Goal: Task Accomplishment & Management: Manage account settings

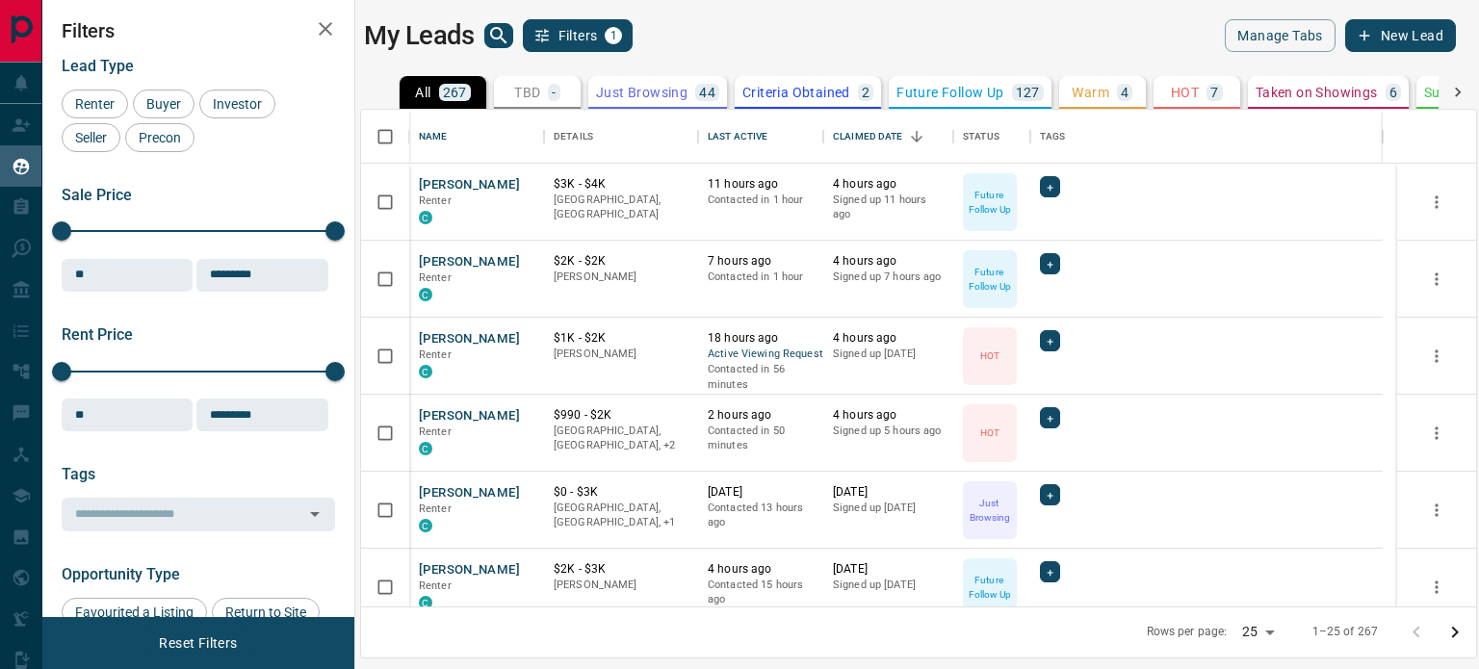
scroll to position [482, 1100]
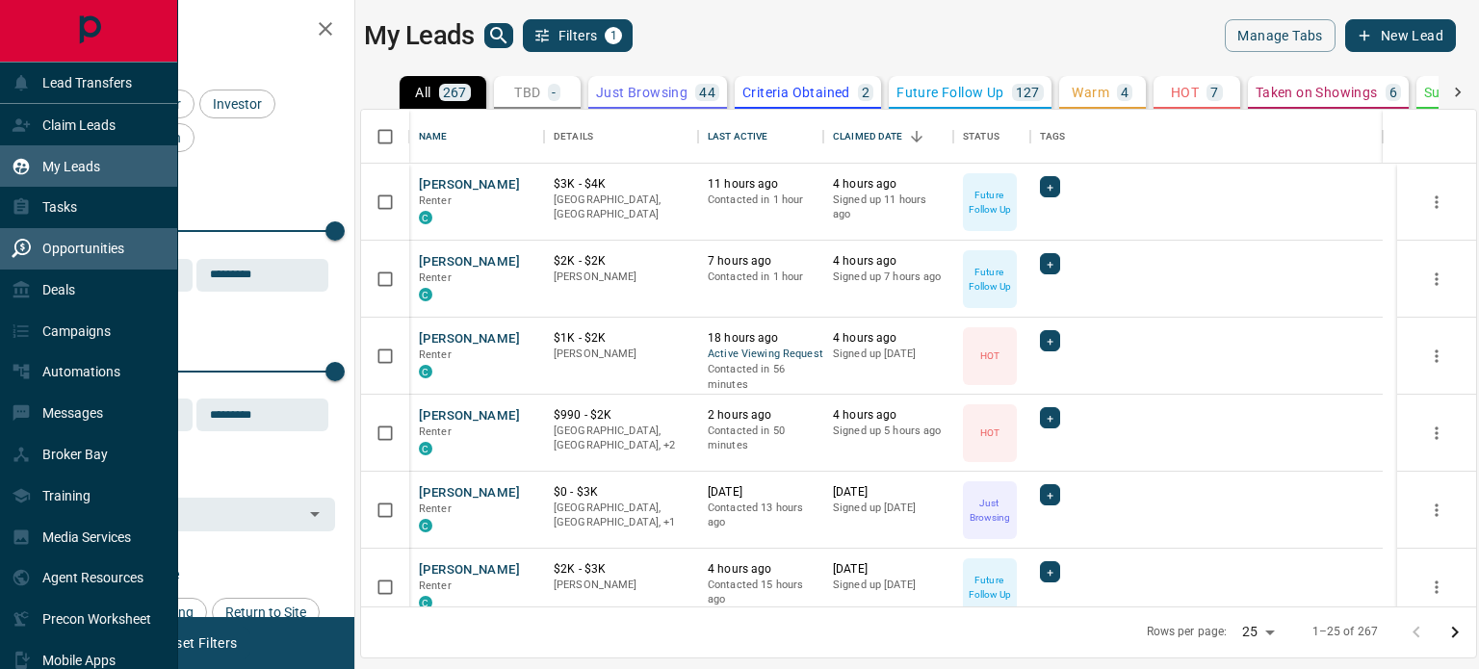
click at [62, 254] on p "Opportunities" at bounding box center [83, 248] width 82 height 15
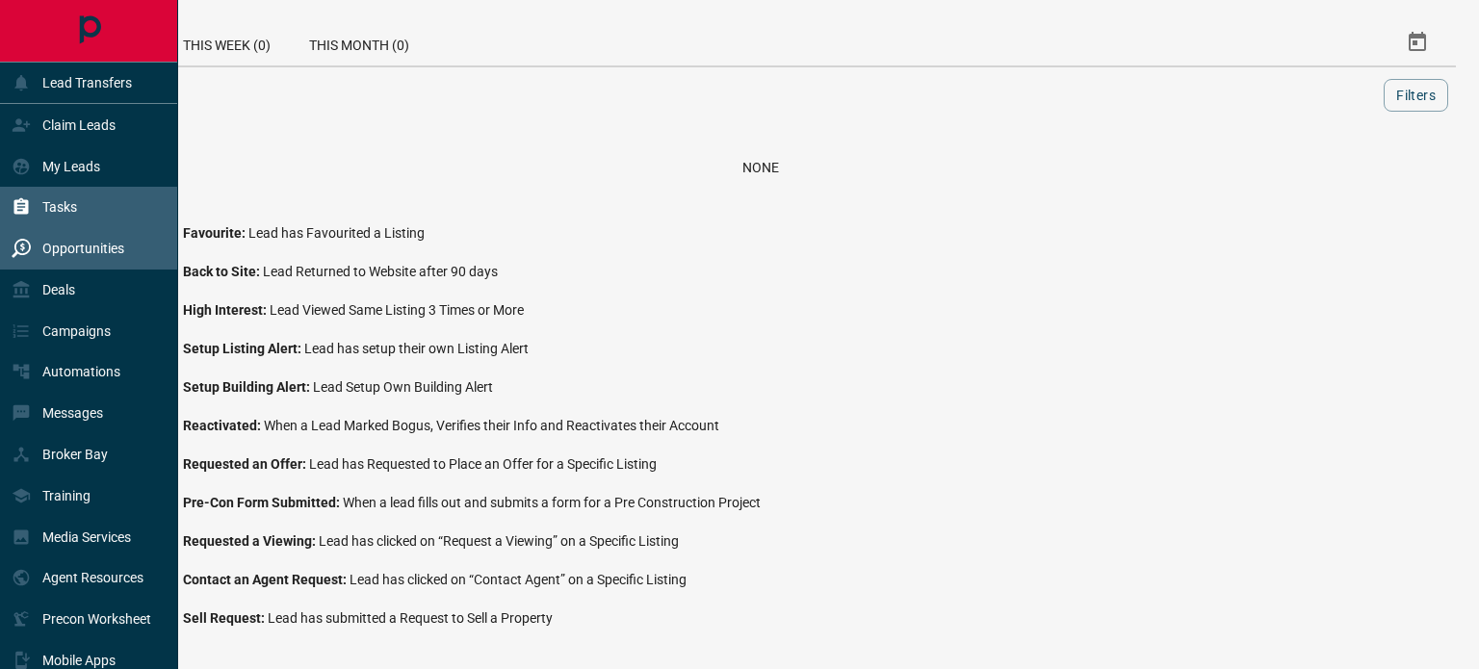
click at [60, 207] on p "Tasks" at bounding box center [59, 206] width 35 height 15
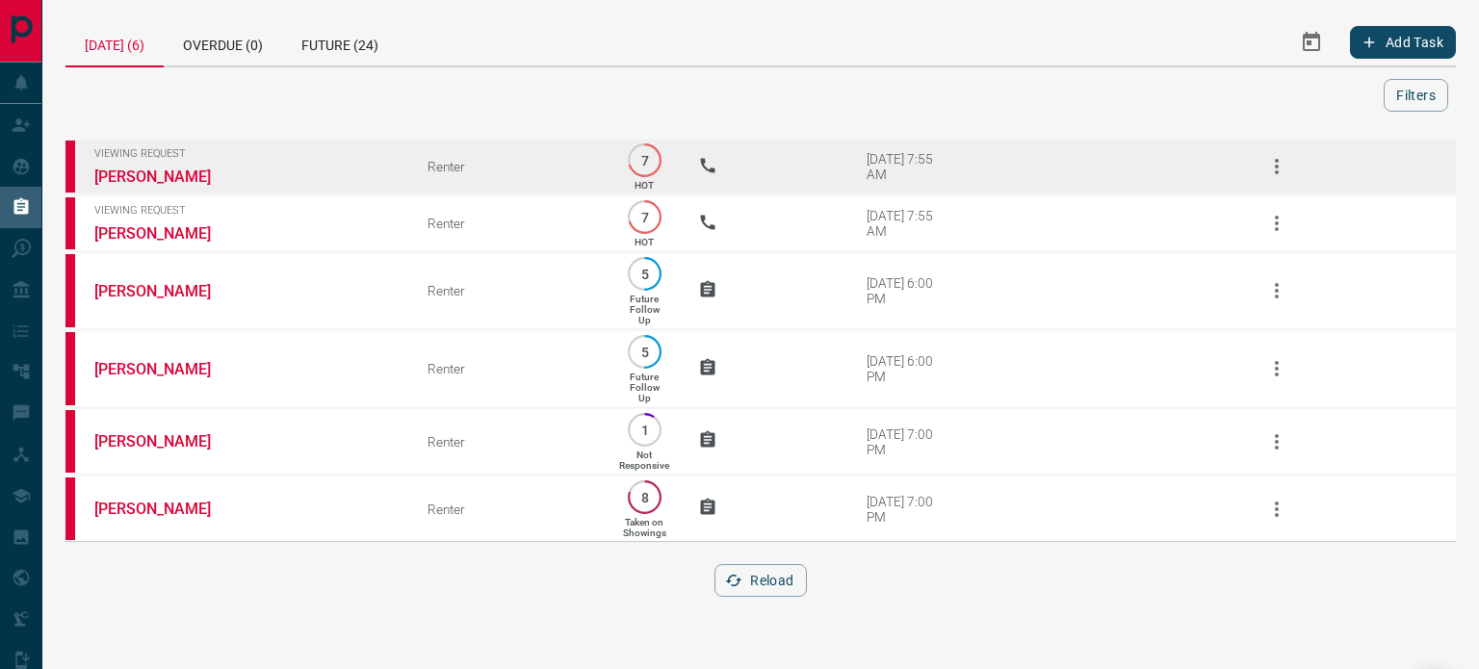
click at [1271, 174] on icon "button" at bounding box center [1276, 166] width 23 height 23
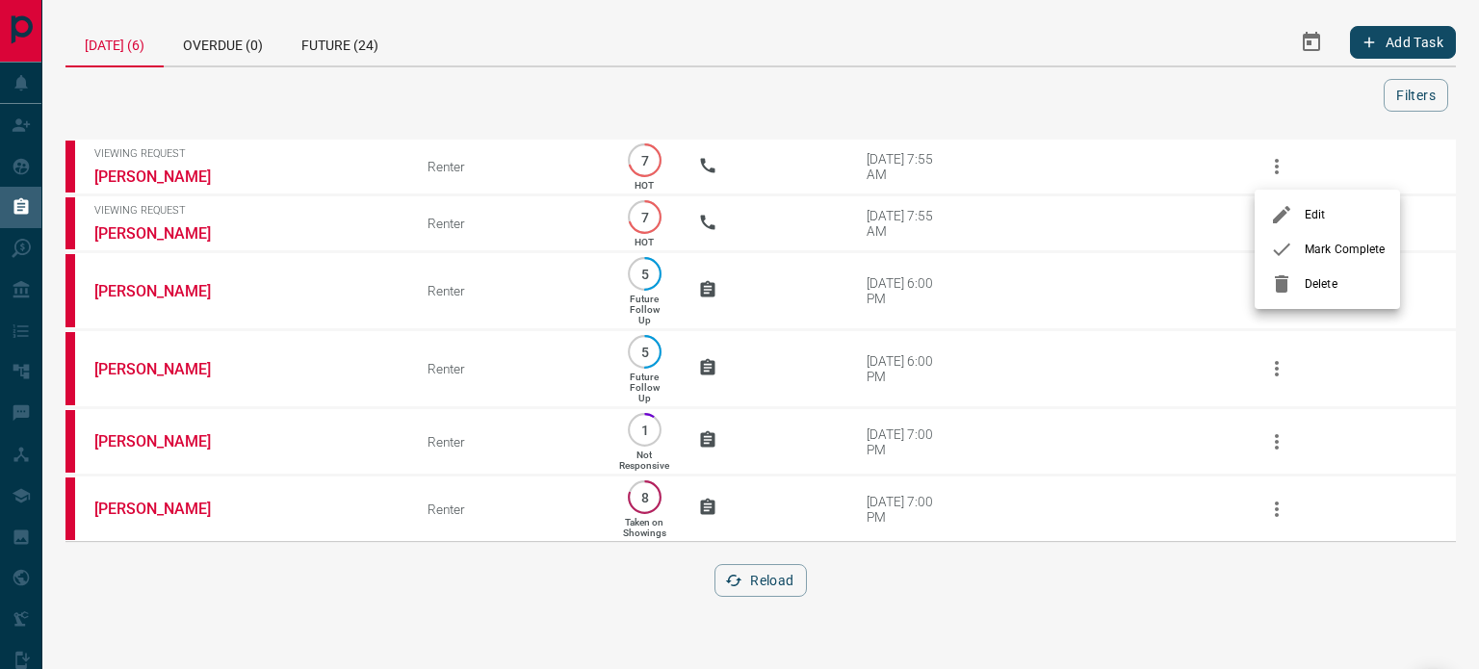
click at [1306, 246] on span "Mark Complete" at bounding box center [1345, 249] width 80 height 17
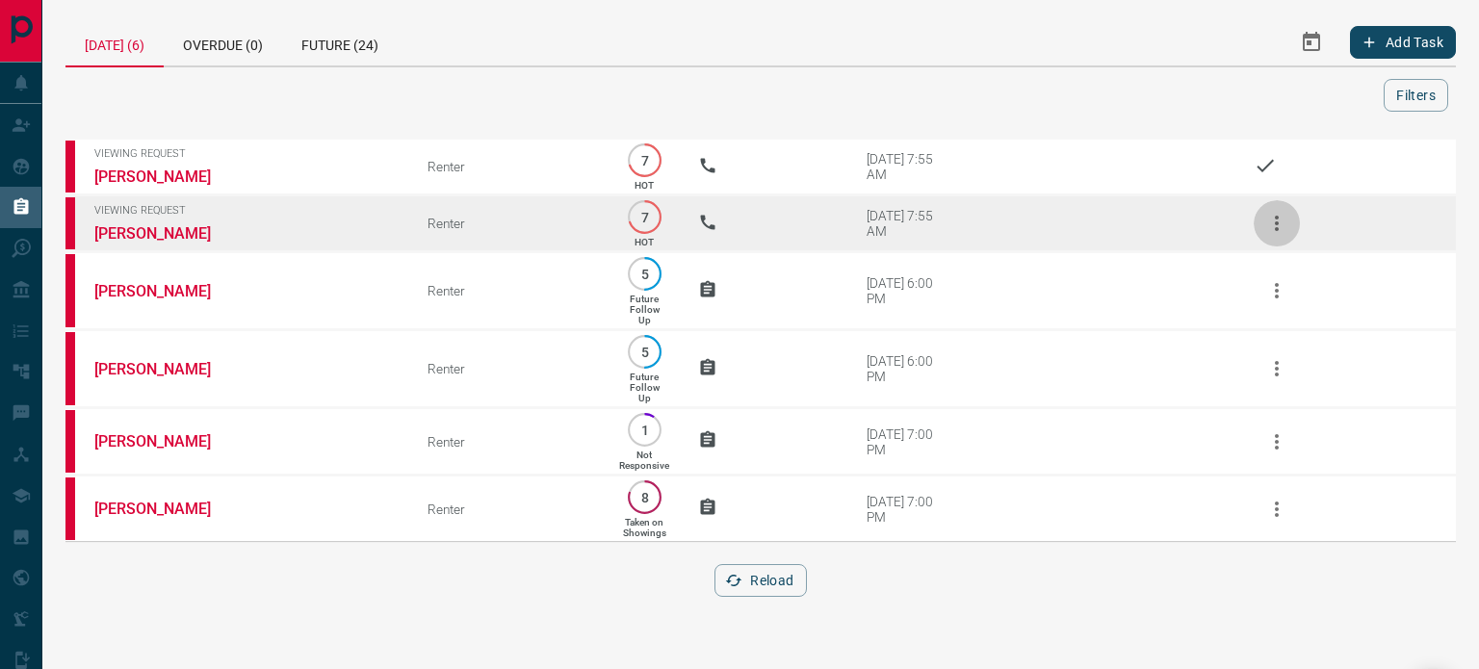
click at [1282, 225] on icon "button" at bounding box center [1276, 223] width 23 height 23
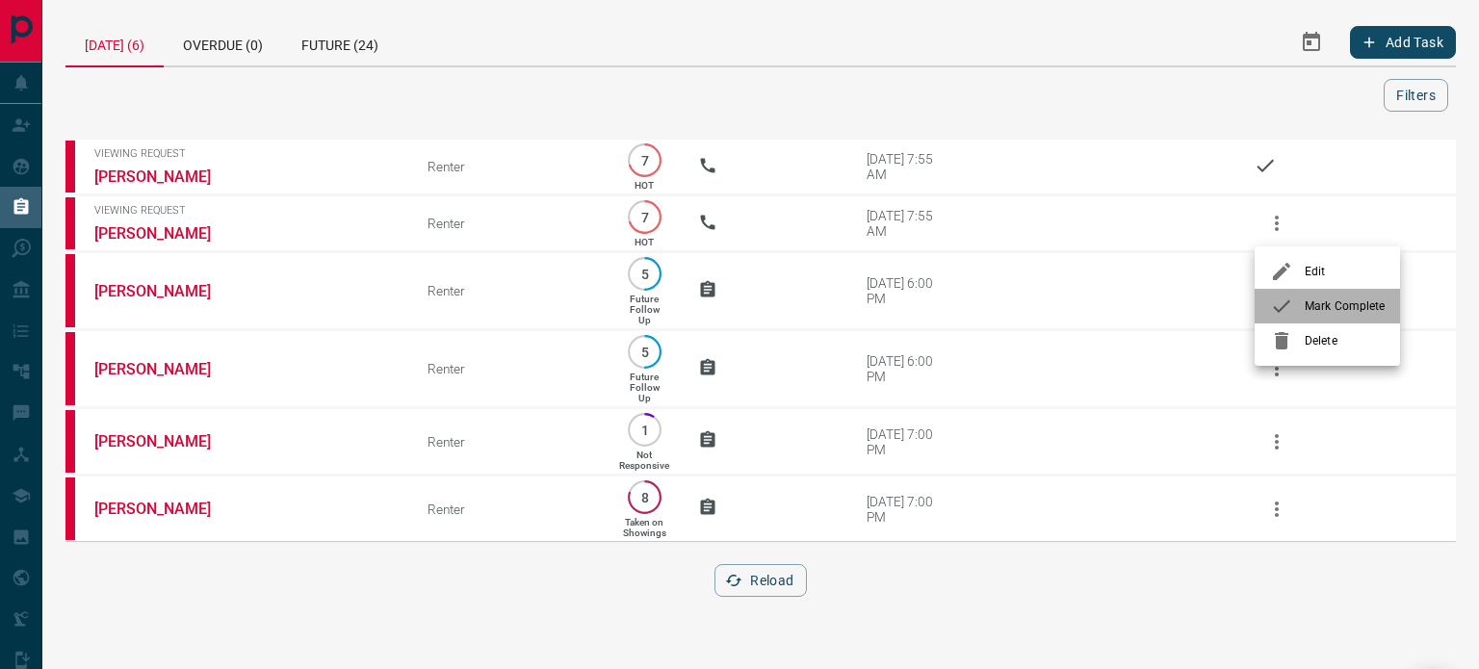
click at [1298, 306] on div at bounding box center [1287, 306] width 35 height 23
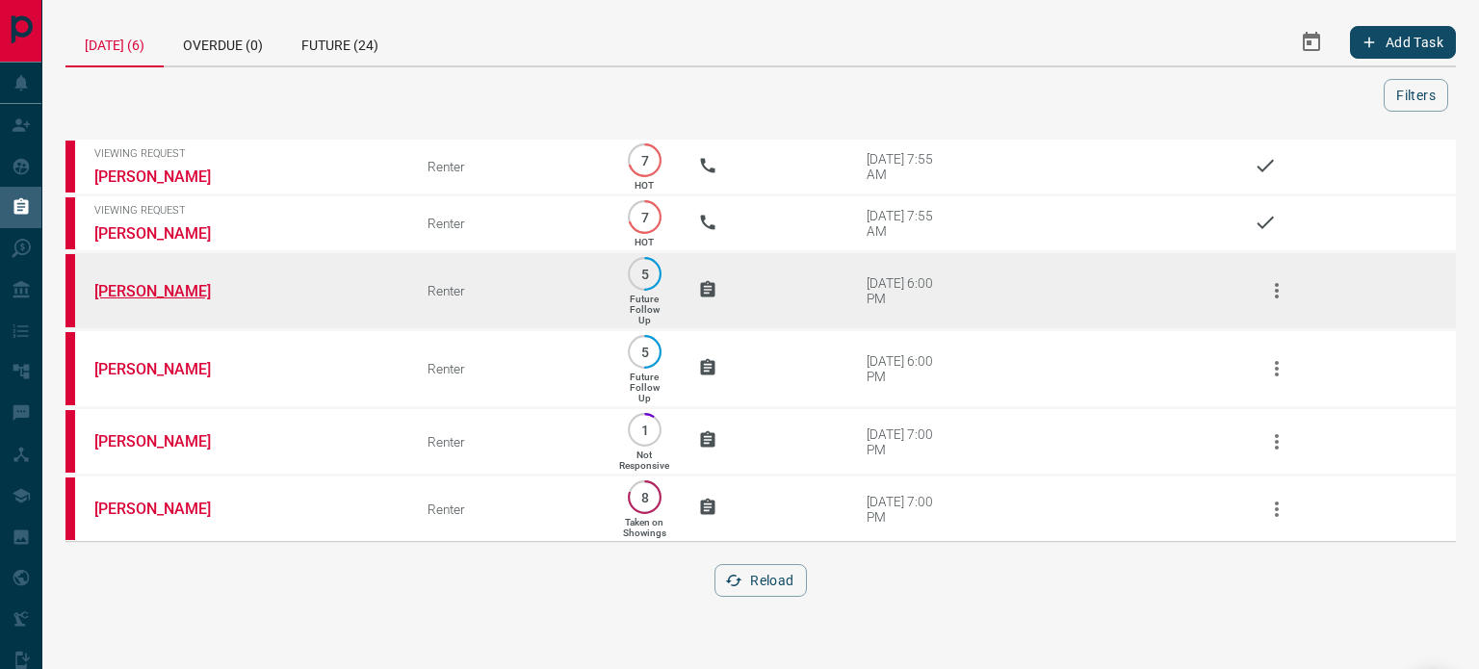
click at [177, 300] on link "[PERSON_NAME]" at bounding box center [166, 291] width 144 height 18
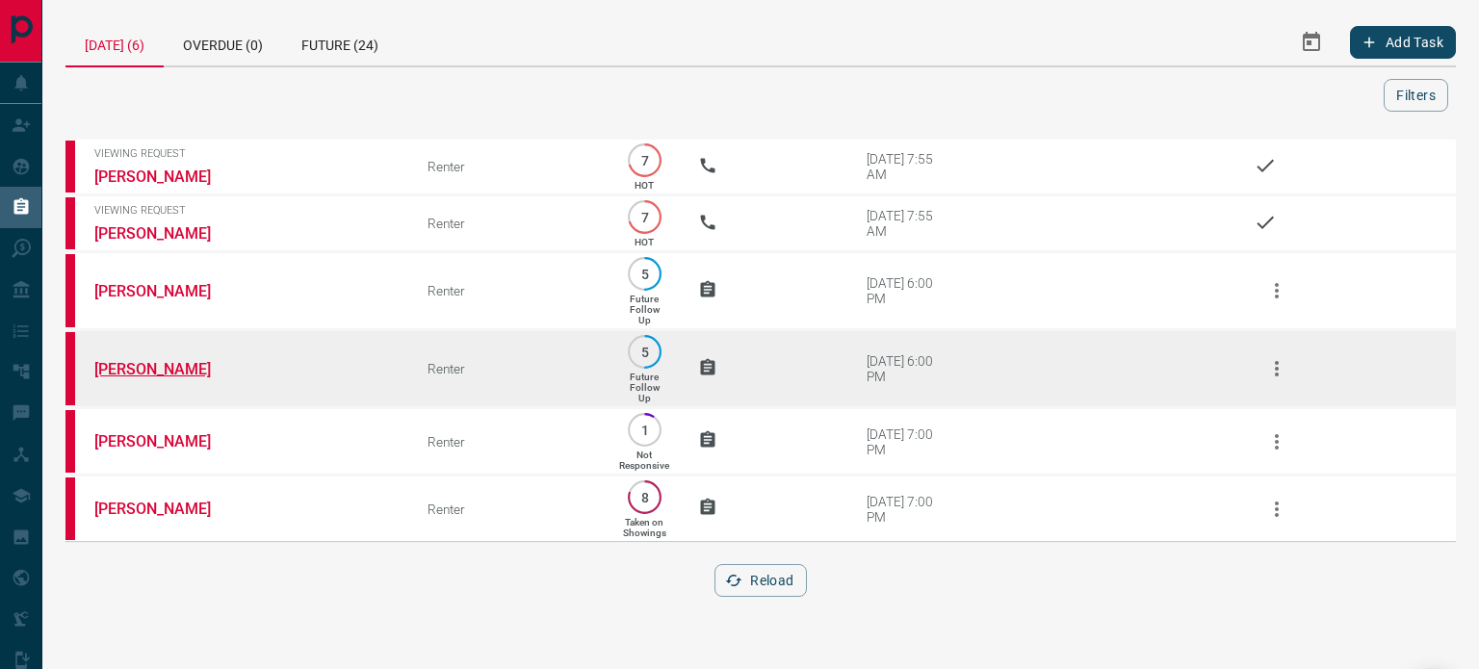
click at [219, 365] on link "[PERSON_NAME]" at bounding box center [166, 369] width 144 height 18
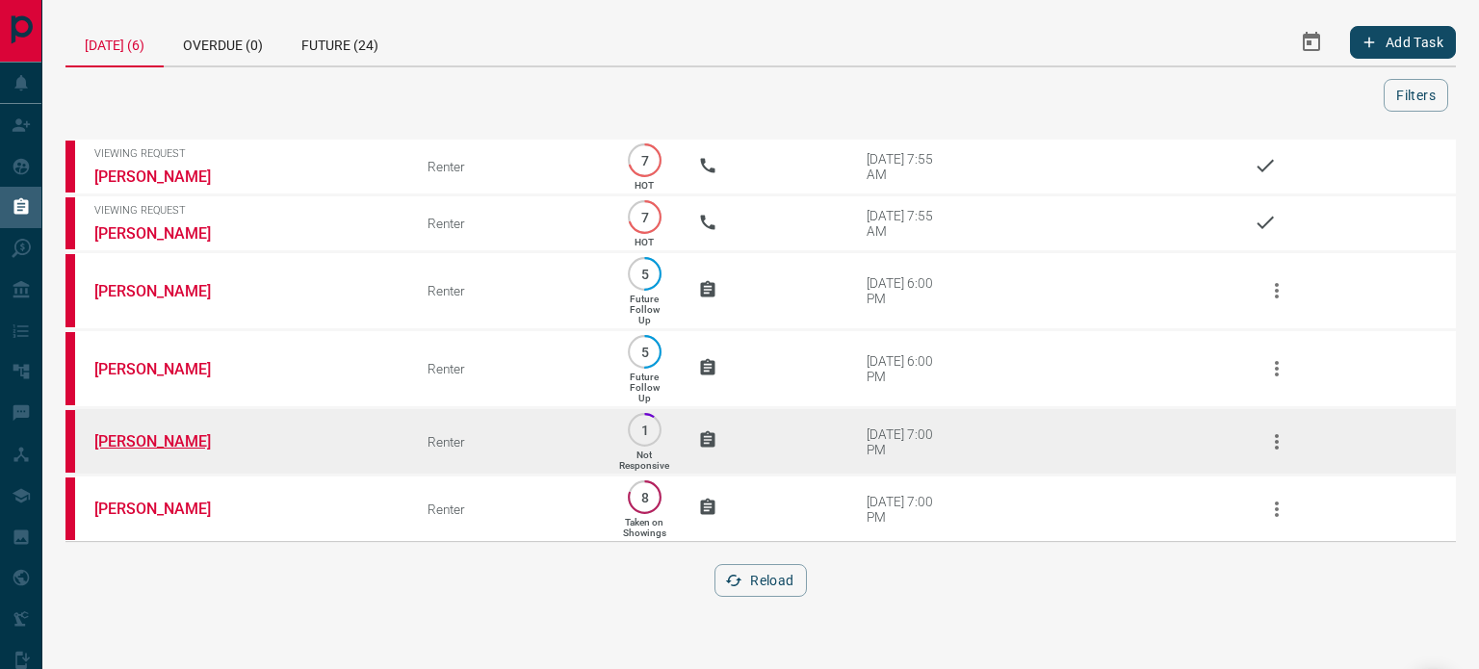
click at [218, 440] on link "[PERSON_NAME]" at bounding box center [166, 441] width 144 height 18
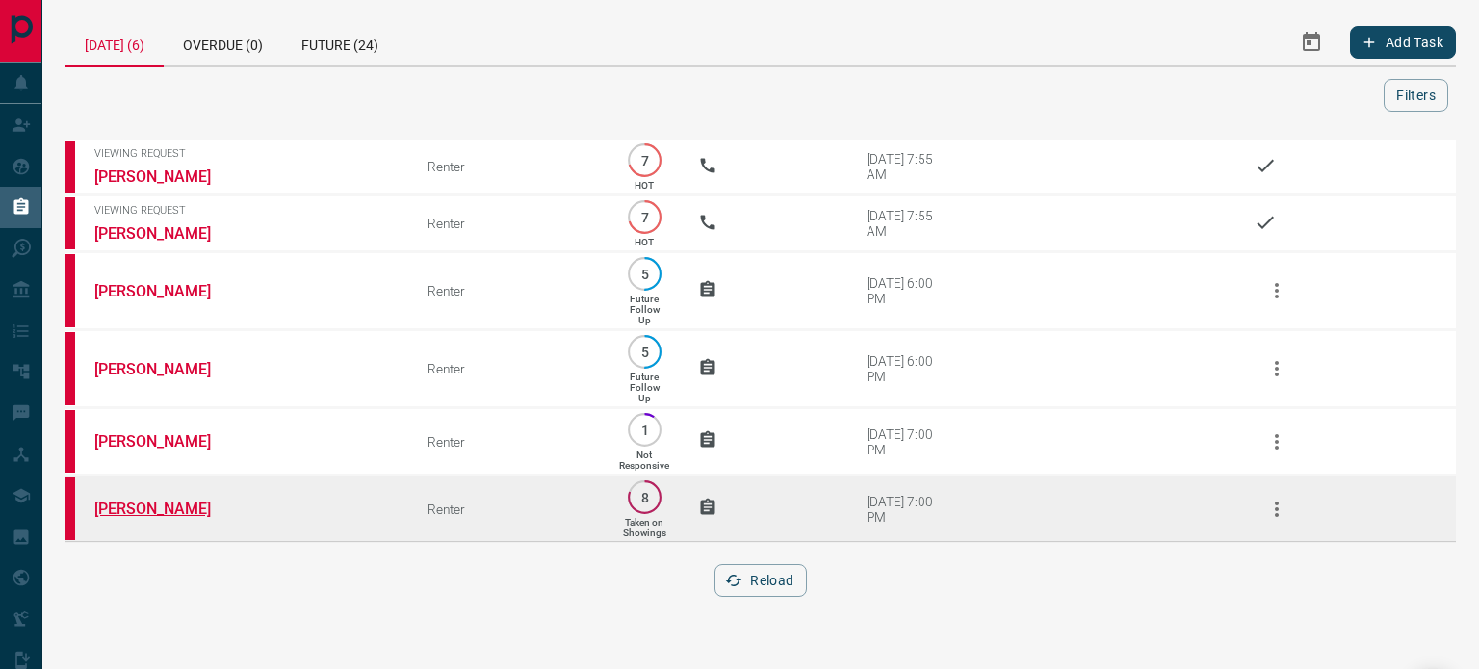
click at [162, 507] on link "[PERSON_NAME]" at bounding box center [166, 509] width 144 height 18
